Goal: Task Accomplishment & Management: Use online tool/utility

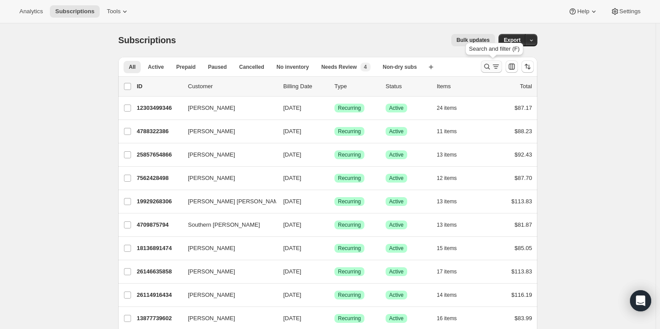
click at [486, 64] on icon "Search and filter results" at bounding box center [487, 66] width 9 height 9
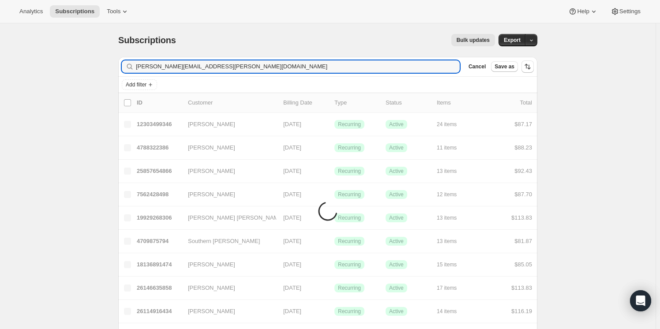
type input "[PERSON_NAME][EMAIL_ADDRESS][PERSON_NAME][DOMAIN_NAME]"
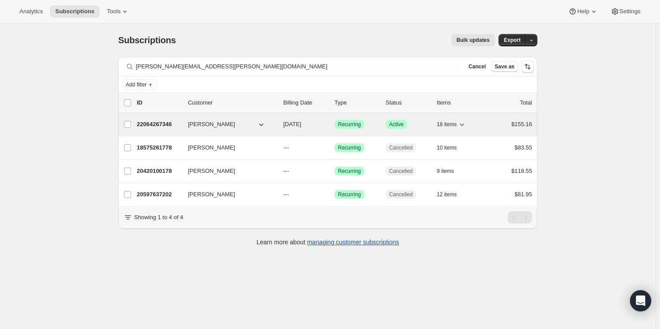
click at [148, 122] on p "22064267346" at bounding box center [159, 124] width 44 height 9
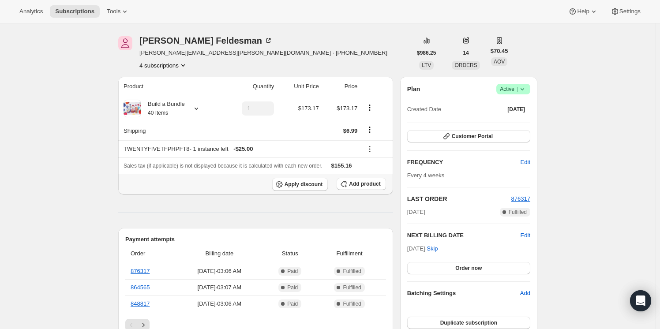
scroll to position [40, 0]
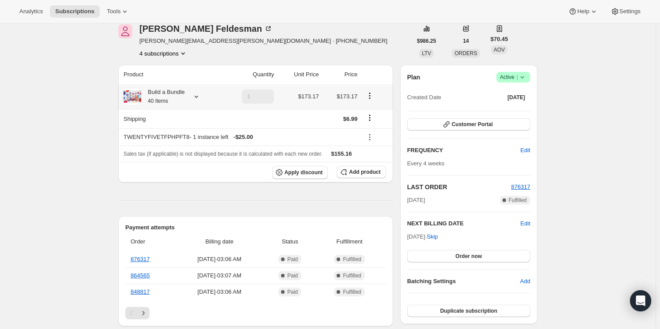
click at [371, 96] on icon "Product actions" at bounding box center [369, 95] width 9 height 9
click at [342, 39] on div "[PERSON_NAME] [PERSON_NAME][EMAIL_ADDRESS][PERSON_NAME][DOMAIN_NAME] · [PHONE_N…" at bounding box center [264, 41] width 293 height 34
click at [479, 123] on span "Customer Portal" at bounding box center [472, 124] width 41 height 7
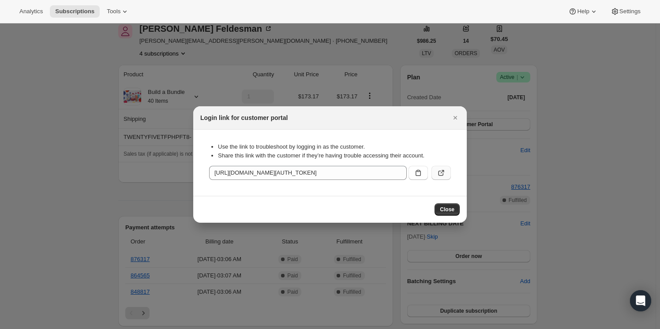
click at [446, 171] on button ":rc8:" at bounding box center [441, 173] width 19 height 14
click at [454, 120] on icon "Close" at bounding box center [455, 117] width 9 height 9
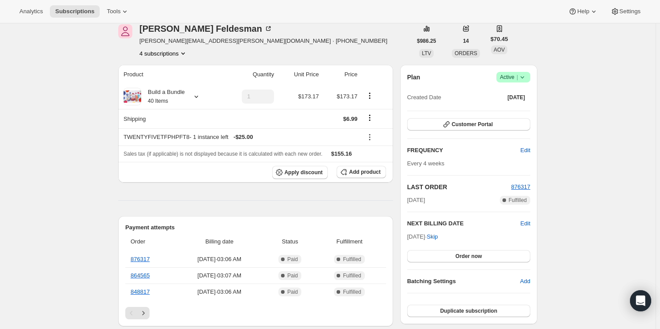
scroll to position [80, 0]
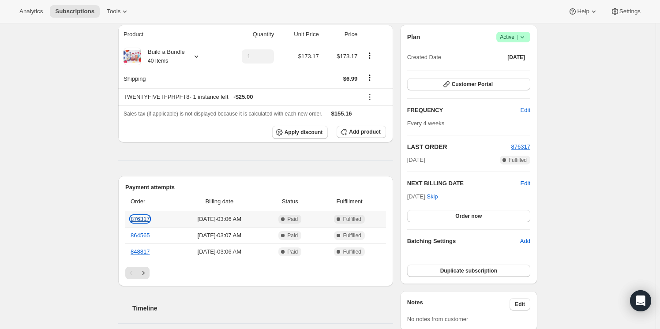
click at [149, 216] on link "876317" at bounding box center [140, 219] width 19 height 7
click at [441, 83] on button "Customer Portal" at bounding box center [468, 84] width 123 height 12
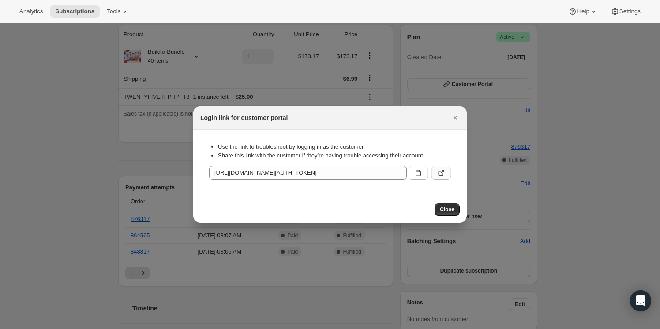
click at [441, 174] on icon ":rc8:" at bounding box center [441, 173] width 9 height 9
click at [456, 119] on icon "Close" at bounding box center [456, 118] width 4 height 4
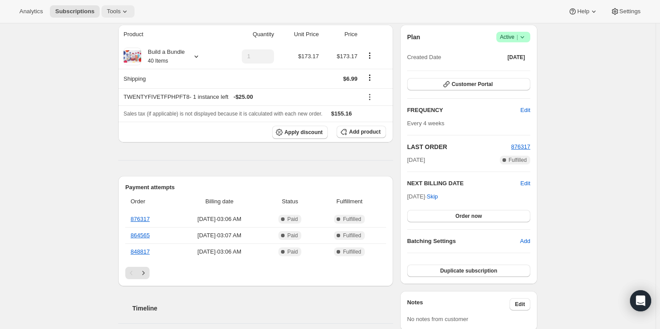
click at [115, 12] on span "Tools" at bounding box center [114, 11] width 14 height 7
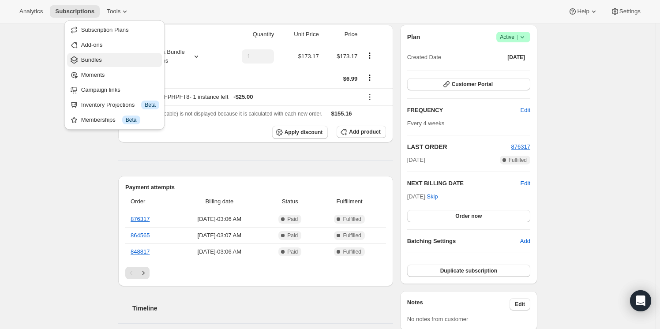
click at [105, 57] on span "Bundles" at bounding box center [120, 60] width 78 height 9
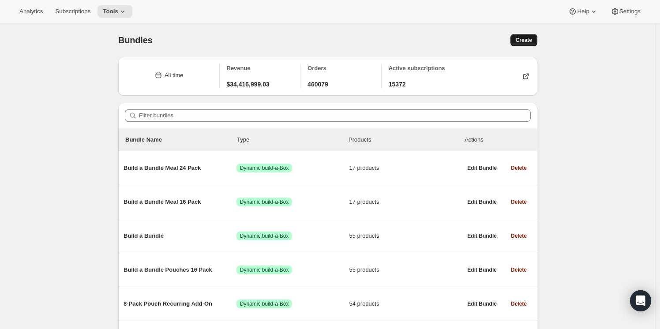
click at [528, 38] on span "Create" at bounding box center [524, 40] width 16 height 7
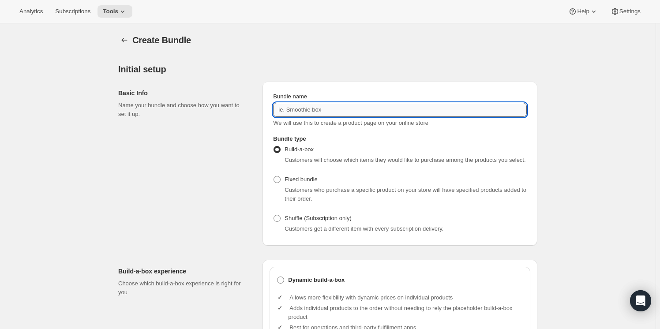
click at [317, 109] on input "Bundle name" at bounding box center [400, 110] width 254 height 14
click at [345, 109] on input "Build a Bundle Pouches 32 Pack" at bounding box center [400, 110] width 254 height 14
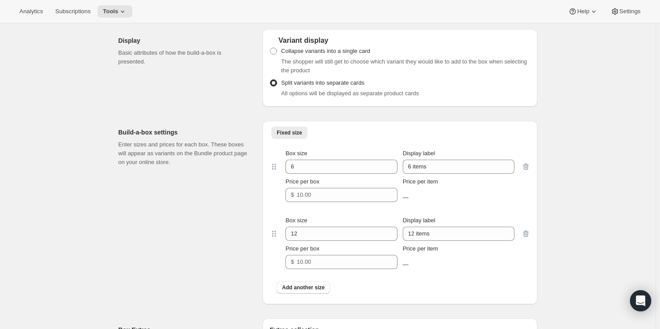
scroll to position [682, 0]
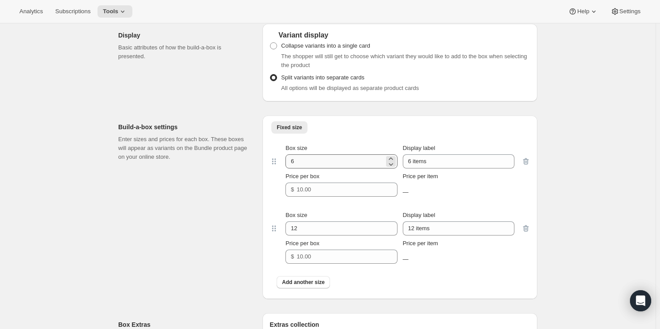
type input "Build a Bundle Pouches 24 Pack"
drag, startPoint x: 322, startPoint y: 158, endPoint x: 243, endPoint y: 158, distance: 79.4
click at [243, 158] on div "Build-a-box settings Enter sizes and prices for each box. These boxes will appe…" at bounding box center [327, 204] width 419 height 191
type input "2"
click at [104, 12] on span "Tools" at bounding box center [110, 11] width 15 height 7
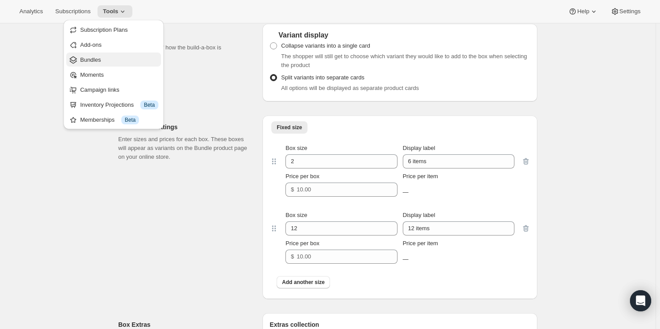
click at [91, 61] on span "Bundles" at bounding box center [90, 59] width 21 height 7
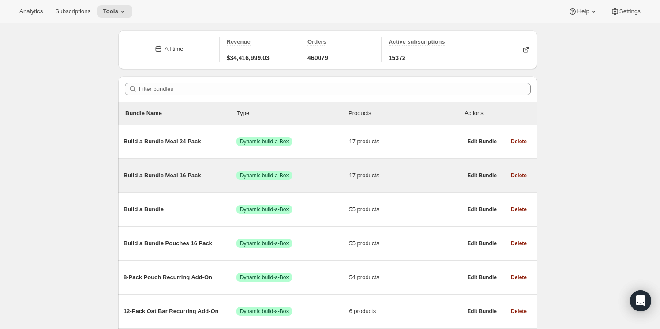
scroll to position [40, 0]
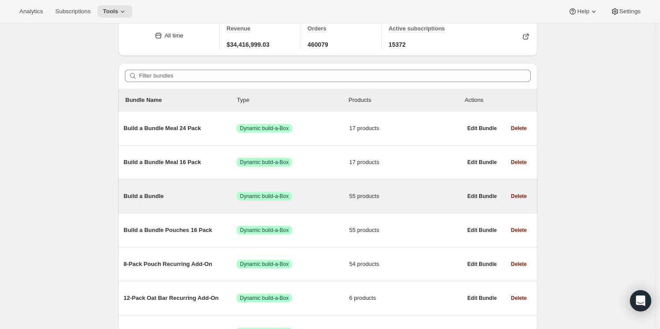
click at [150, 195] on span "Build a Bundle" at bounding box center [180, 196] width 113 height 9
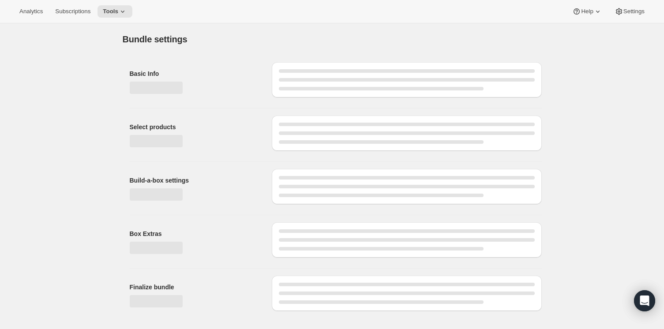
type input "Build a Bundle"
checkbox input "true"
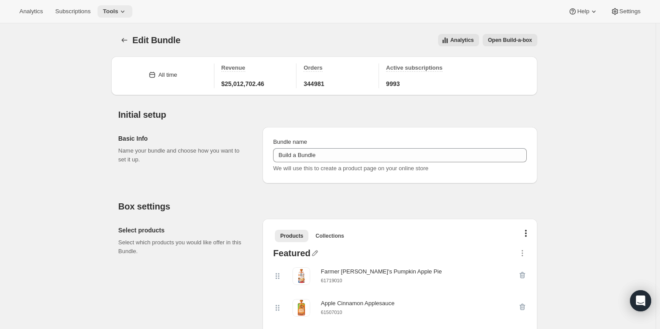
click at [114, 11] on span "Tools" at bounding box center [110, 11] width 15 height 7
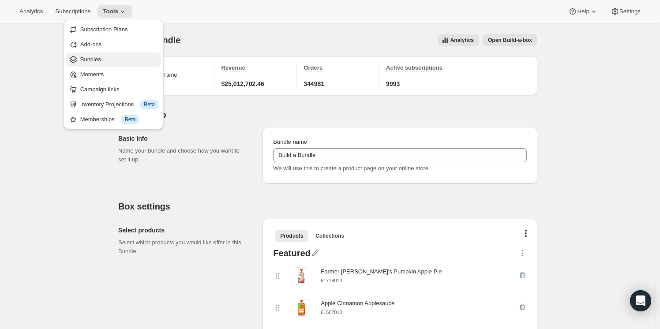
click at [109, 59] on span "Bundles" at bounding box center [119, 59] width 78 height 9
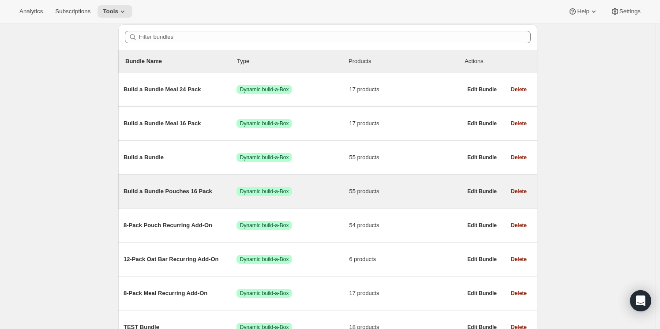
scroll to position [80, 0]
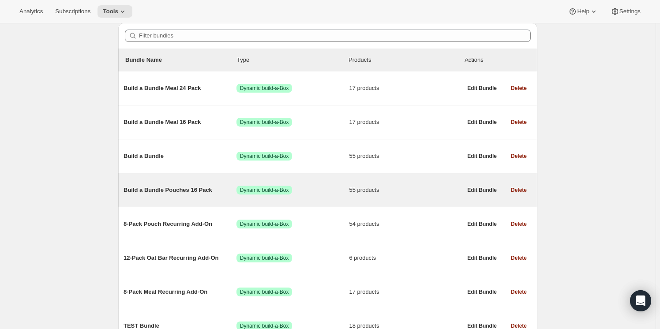
click at [175, 189] on span "Build a Bundle Pouches 16 Pack" at bounding box center [180, 190] width 113 height 9
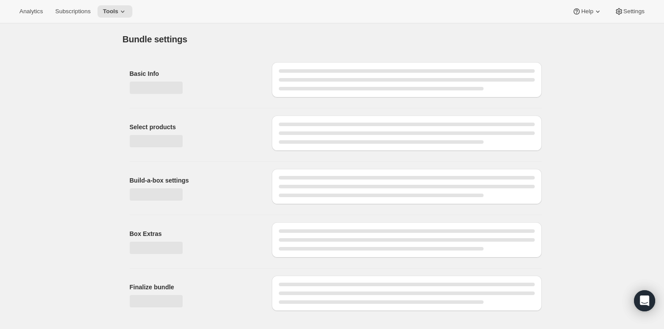
type input "Build a Bundle Pouches 16 Pack"
checkbox input "true"
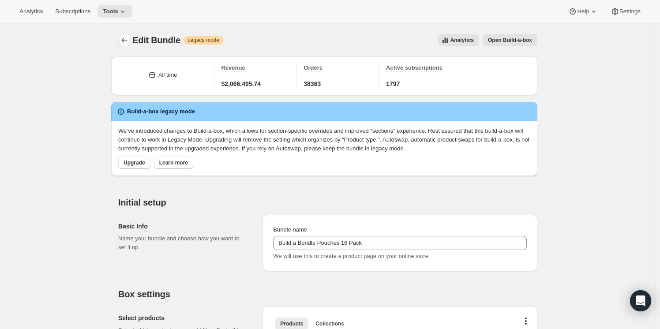
click at [124, 42] on icon "Bundles" at bounding box center [124, 40] width 9 height 9
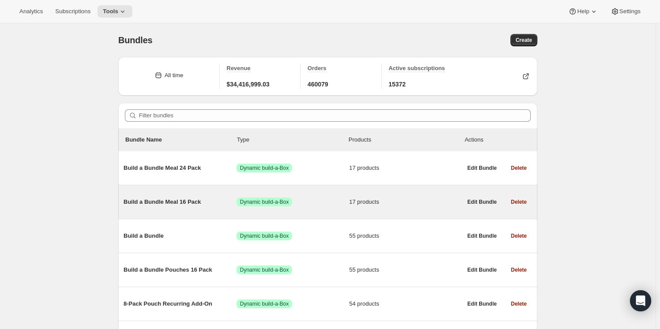
click at [185, 201] on span "Build a Bundle Meal 16 Pack" at bounding box center [180, 202] width 113 height 9
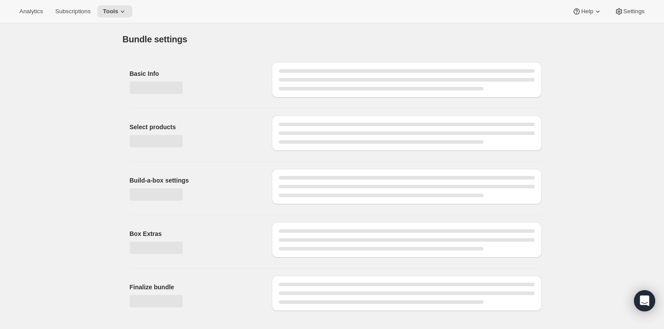
type input "Build a Bundle Meal 16 Pack"
checkbox input "true"
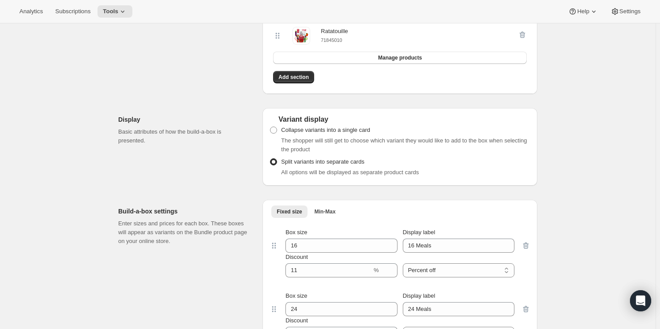
scroll to position [922, 0]
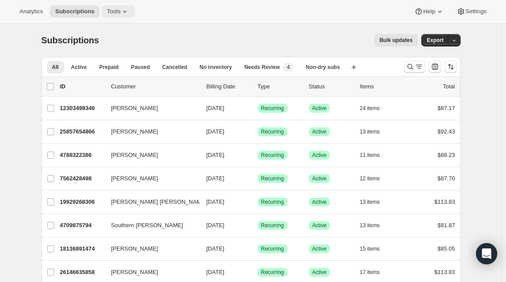
click at [109, 12] on span "Tools" at bounding box center [114, 11] width 14 height 7
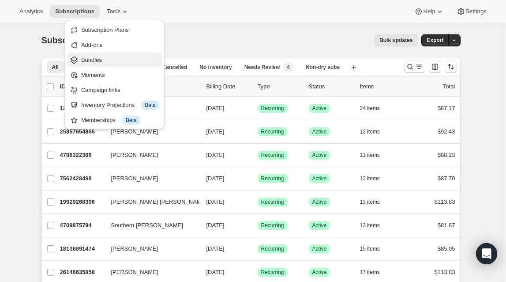
click at [113, 58] on span "Bundles" at bounding box center [120, 60] width 78 height 9
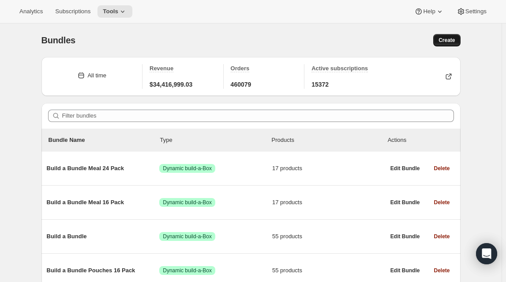
click at [455, 40] on span "Create" at bounding box center [447, 40] width 16 height 7
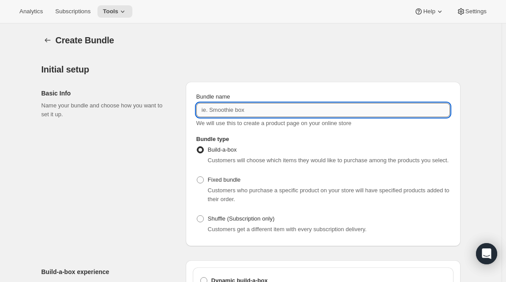
click at [248, 109] on input "Bundle name" at bounding box center [323, 110] width 254 height 14
click at [268, 107] on input "Build a Bundle Pouches 32 Pack" at bounding box center [323, 110] width 254 height 14
click at [269, 107] on input "Build a Bundle Pouches 32 Pack" at bounding box center [323, 110] width 254 height 14
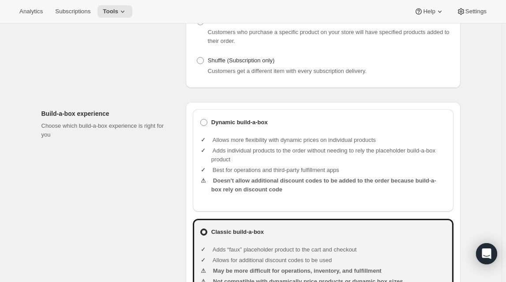
scroll to position [160, 0]
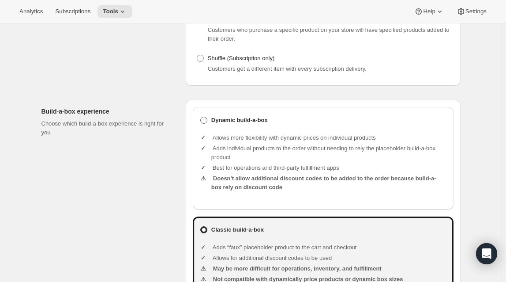
type input "Build a Bundle Pouches 24 Pack"
click at [205, 122] on span at bounding box center [203, 119] width 7 height 7
click at [201, 117] on input "Dynamic build-a-box" at bounding box center [200, 116] width 0 height 0
radio input "true"
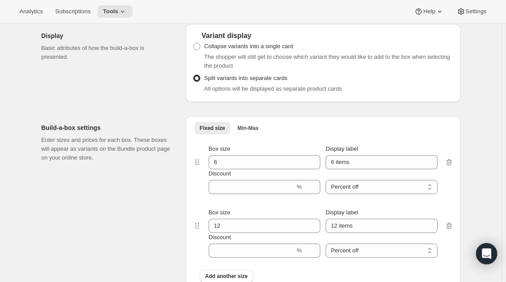
scroll to position [682, 0]
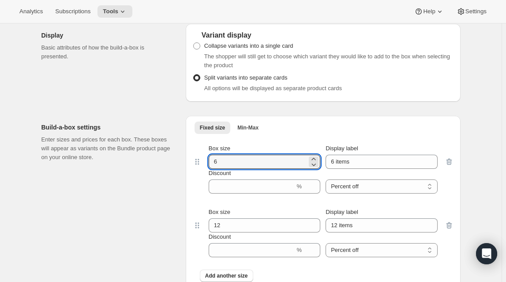
drag, startPoint x: 207, startPoint y: 158, endPoint x: 178, endPoint y: 155, distance: 28.8
click at [178, 155] on div "Build-a-box settings Enter sizes and prices for each box. These boxes will appe…" at bounding box center [250, 201] width 419 height 184
type input "24"
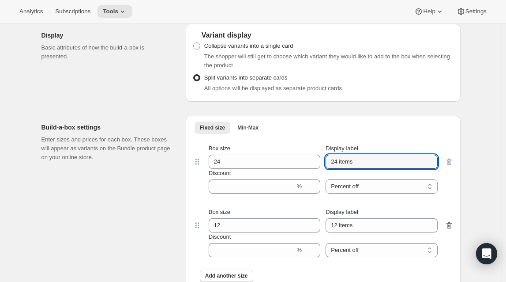
type input "24 items"
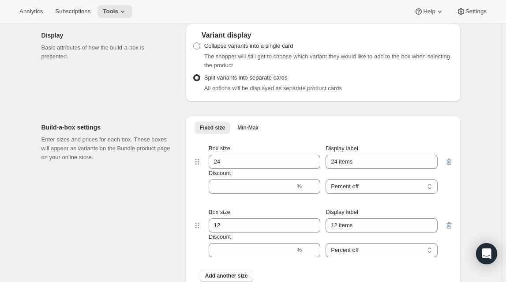
click at [451, 225] on icon "button" at bounding box center [449, 225] width 9 height 9
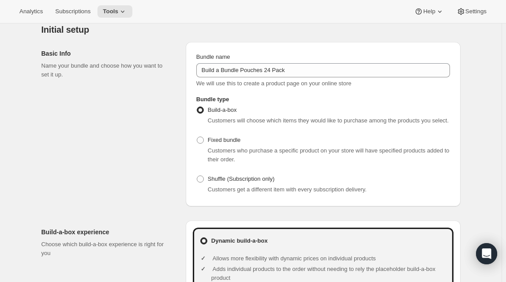
scroll to position [0, 0]
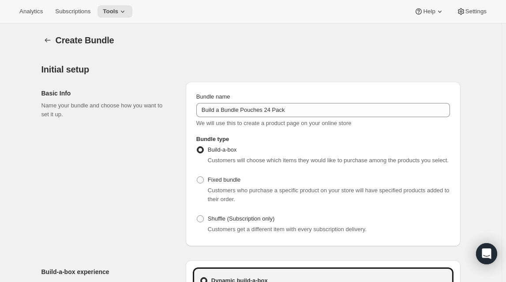
click at [124, 176] on div "Basic Info Name your bundle and choose how you want to set it up." at bounding box center [109, 164] width 137 height 164
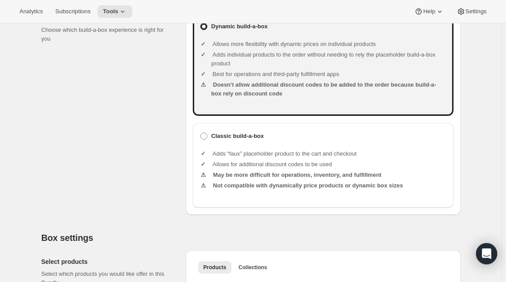
scroll to position [401, 0]
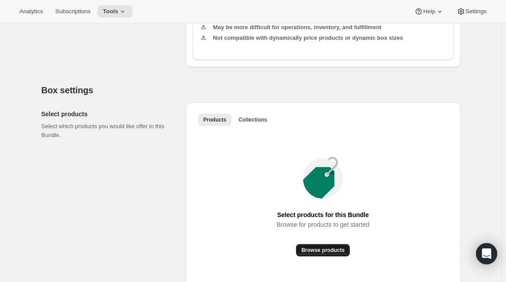
click at [326, 248] on span "Browse products" at bounding box center [322, 249] width 43 height 7
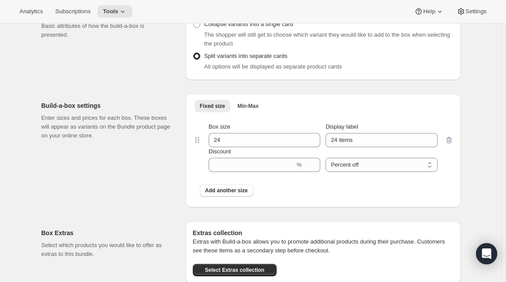
scroll to position [0, 0]
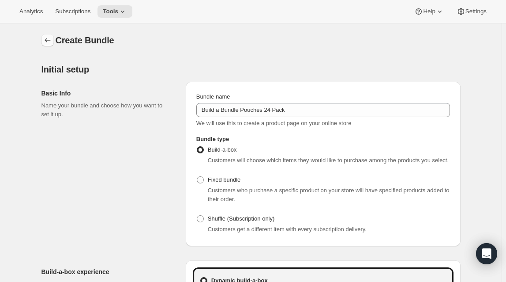
click at [52, 45] on button "Bundles" at bounding box center [47, 40] width 12 height 12
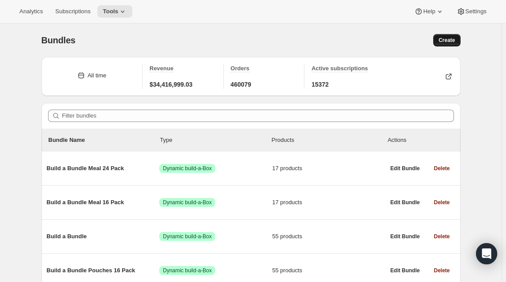
click at [451, 42] on span "Create" at bounding box center [447, 40] width 16 height 7
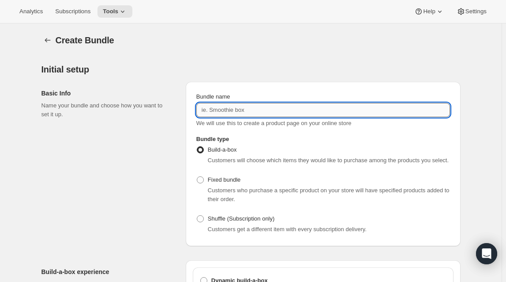
click at [228, 112] on input "Bundle name" at bounding box center [323, 110] width 254 height 14
type input "Build a Bundle Pouches 24 Pack"
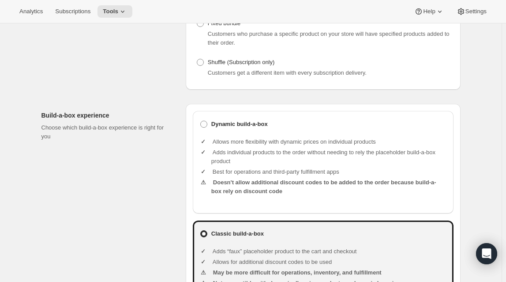
scroll to position [240, 0]
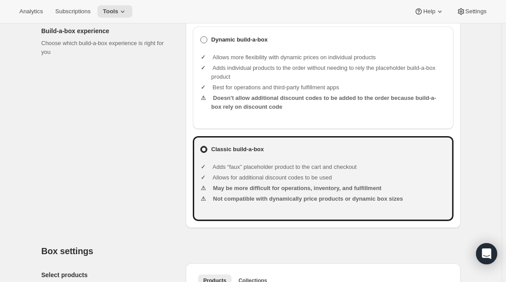
click at [207, 41] on span at bounding box center [203, 39] width 7 height 7
click at [201, 37] on input "Dynamic build-a-box" at bounding box center [200, 36] width 0 height 0
radio input "true"
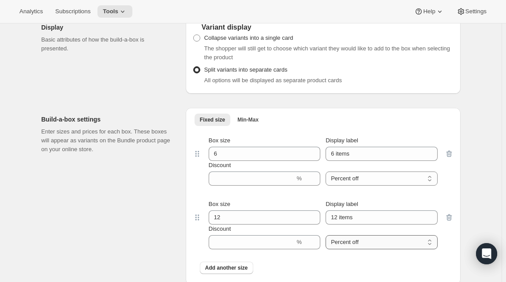
scroll to position [743, 0]
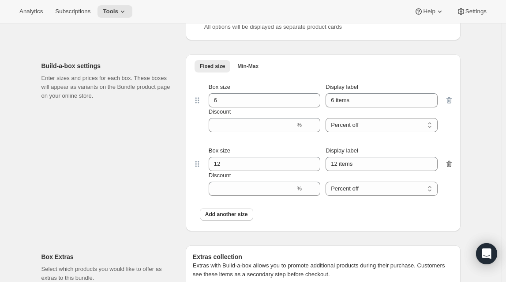
click at [451, 161] on icon "button" at bounding box center [449, 164] width 6 height 7
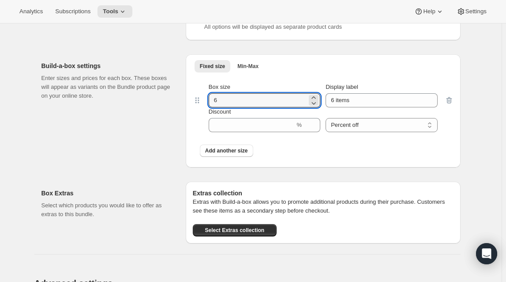
drag, startPoint x: 237, startPoint y: 99, endPoint x: 207, endPoint y: 98, distance: 30.0
click at [207, 98] on div "Box size 6 Display label 6 items Discount % Percent off Amount off Percent off" at bounding box center [323, 107] width 243 height 49
type input "24"
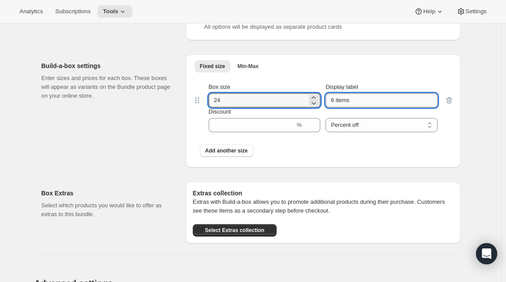
click at [337, 101] on input "6 items" at bounding box center [382, 100] width 112 height 14
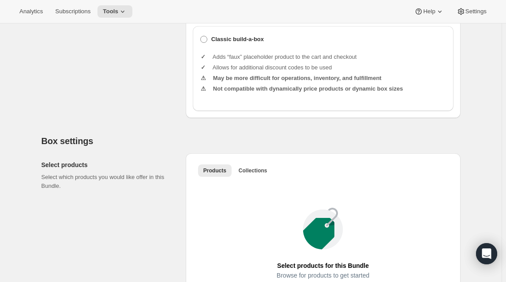
scroll to position [401, 0]
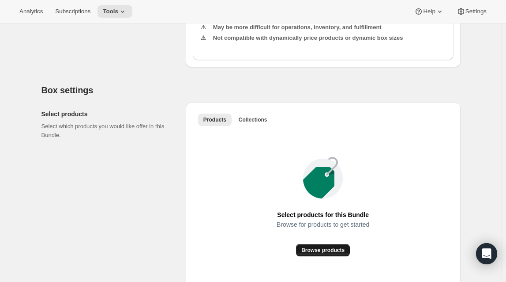
type input "24 items"
click at [323, 252] on span "Browse products" at bounding box center [322, 249] width 43 height 7
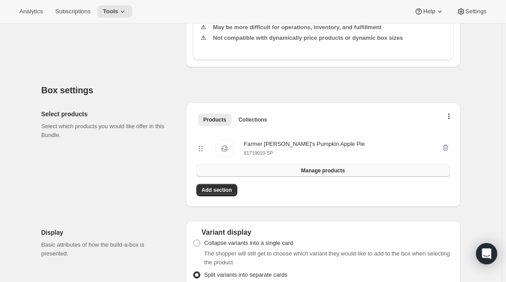
click at [321, 170] on span "Manage products" at bounding box center [323, 170] width 44 height 7
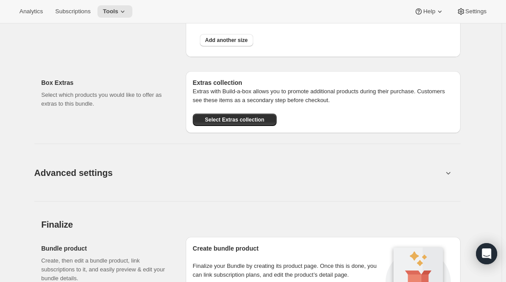
scroll to position [1014, 0]
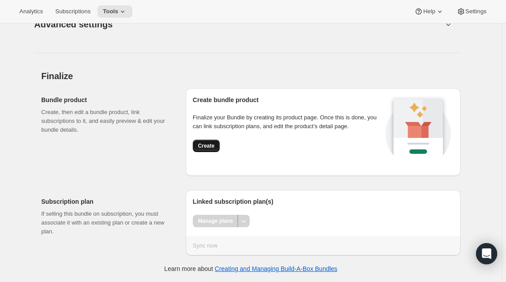
click at [208, 148] on span "Create" at bounding box center [206, 145] width 16 height 7
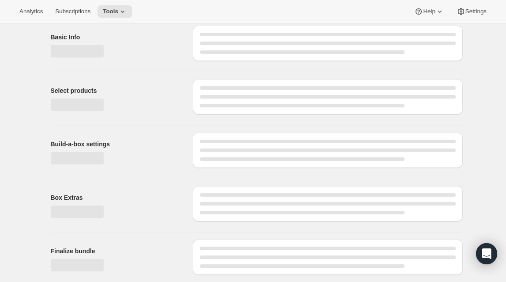
scroll to position [36, 0]
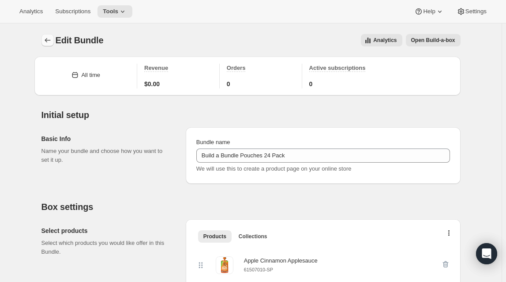
click at [52, 40] on icon "Bundles" at bounding box center [47, 40] width 9 height 9
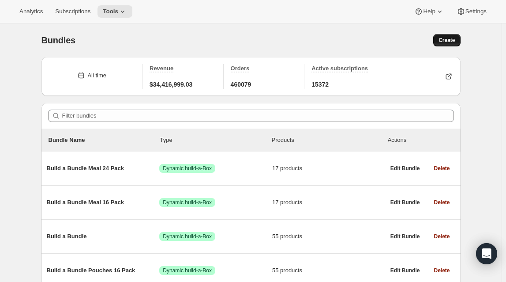
click at [453, 41] on span "Create" at bounding box center [447, 40] width 16 height 7
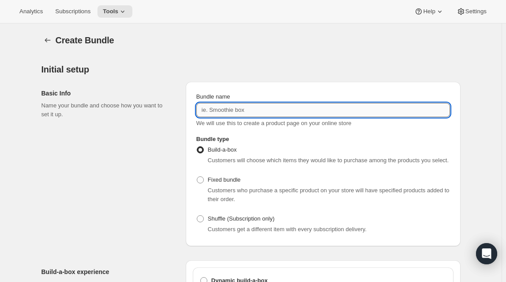
click at [252, 112] on input "Bundle name" at bounding box center [323, 110] width 254 height 14
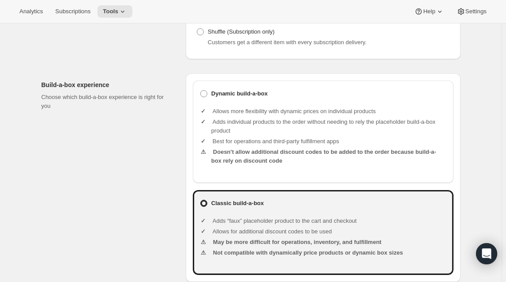
scroll to position [200, 0]
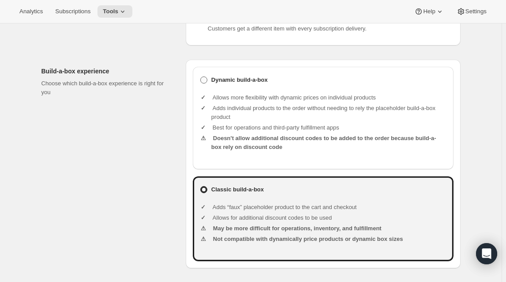
type input "Build a Bundle Meals 16 Pack"
click at [207, 78] on span at bounding box center [203, 79] width 7 height 7
click at [201, 77] on input "Dynamic build-a-box" at bounding box center [200, 76] width 0 height 0
radio input "true"
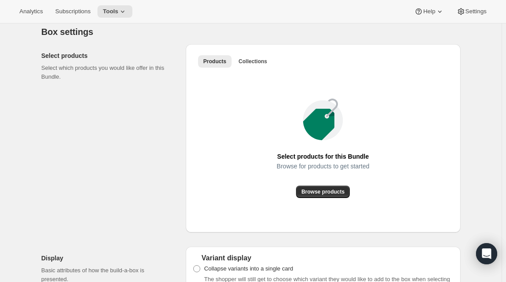
scroll to position [481, 0]
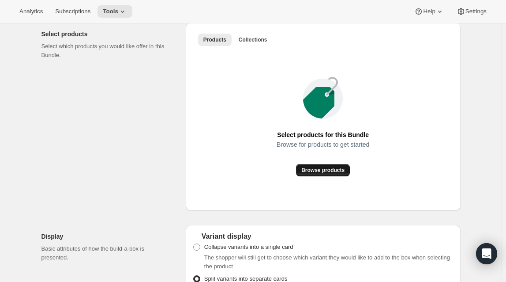
click at [329, 171] on span "Browse products" at bounding box center [322, 169] width 43 height 7
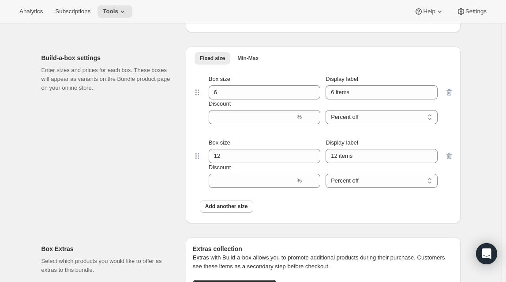
scroll to position [682, 0]
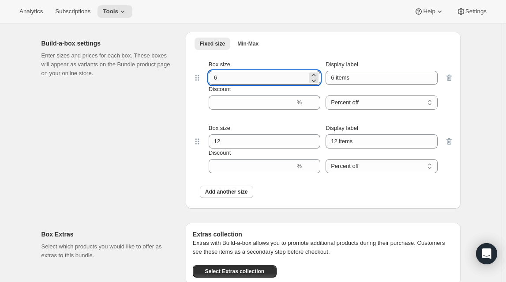
click at [236, 76] on input "6" at bounding box center [258, 78] width 98 height 14
type input "16"
click at [449, 144] on icon "button" at bounding box center [449, 141] width 9 height 9
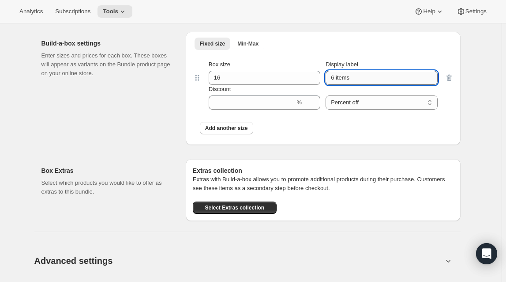
click at [336, 77] on input "6 items" at bounding box center [382, 78] width 112 height 14
type input "16 Meals"
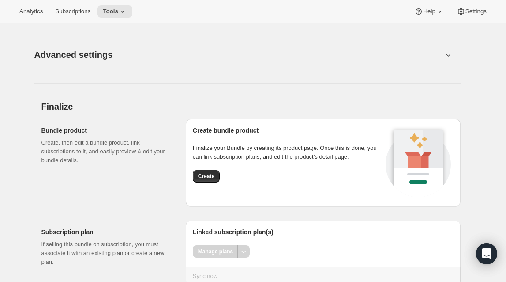
scroll to position [917, 0]
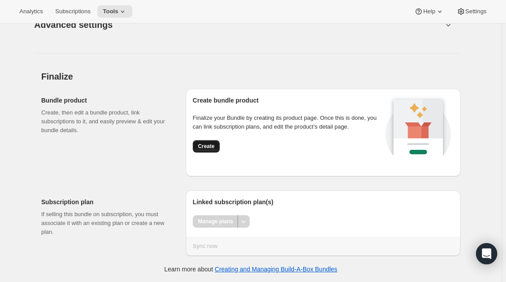
click at [206, 144] on span "Create" at bounding box center [206, 146] width 16 height 7
